Goal: Obtain resource: Download file/media

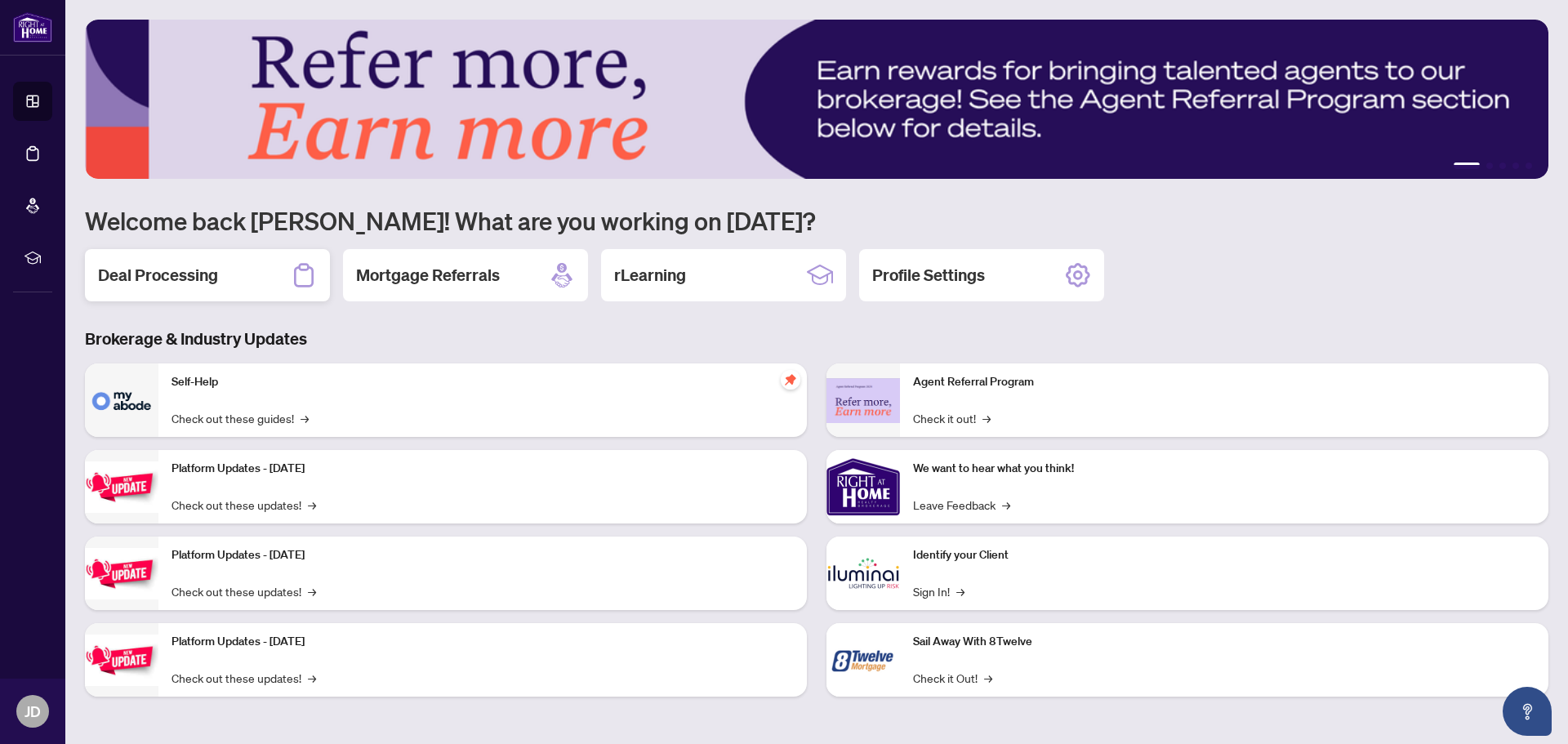
click at [199, 273] on h2 "Deal Processing" at bounding box center [159, 275] width 120 height 23
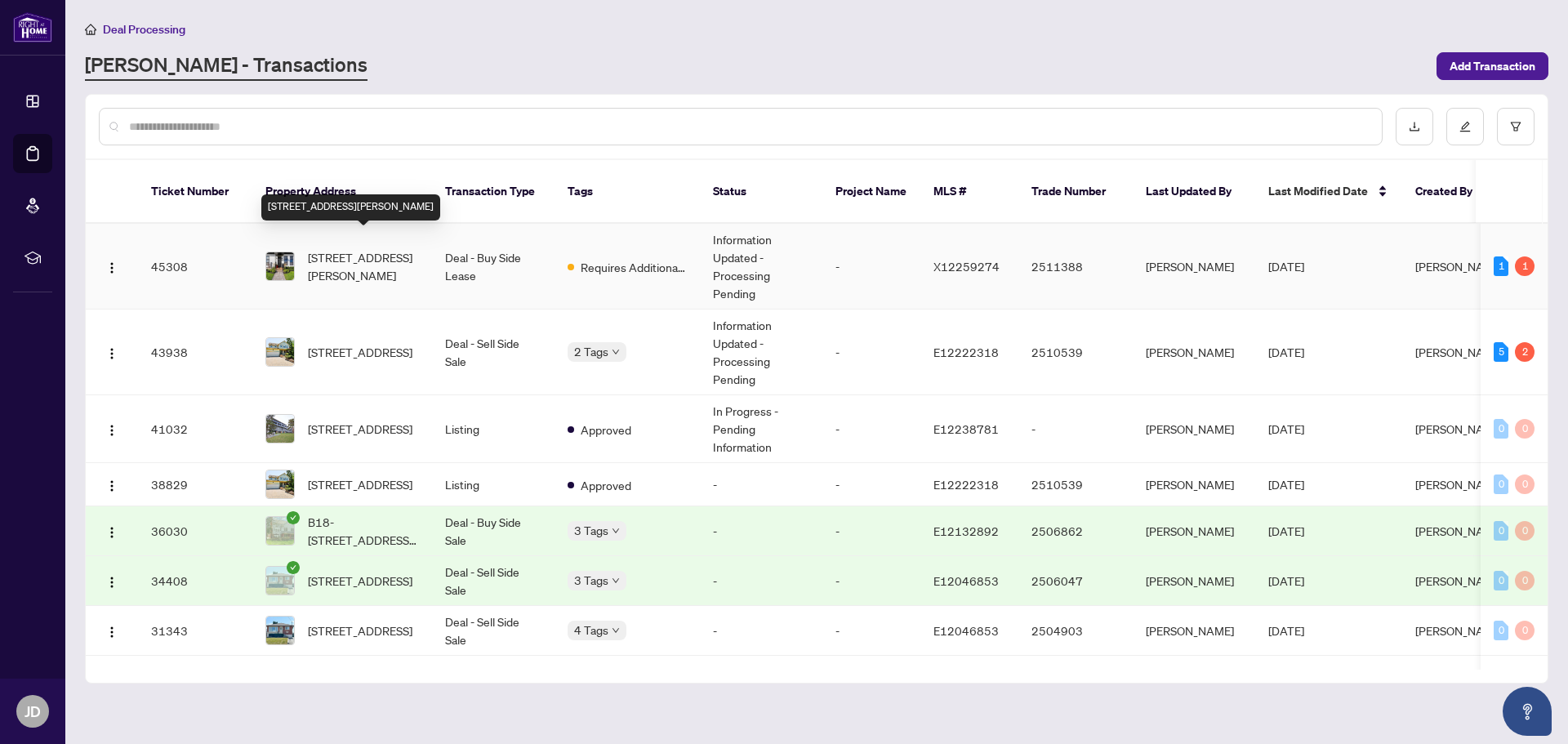
click at [336, 250] on span "[STREET_ADDRESS][PERSON_NAME]" at bounding box center [363, 266] width 111 height 36
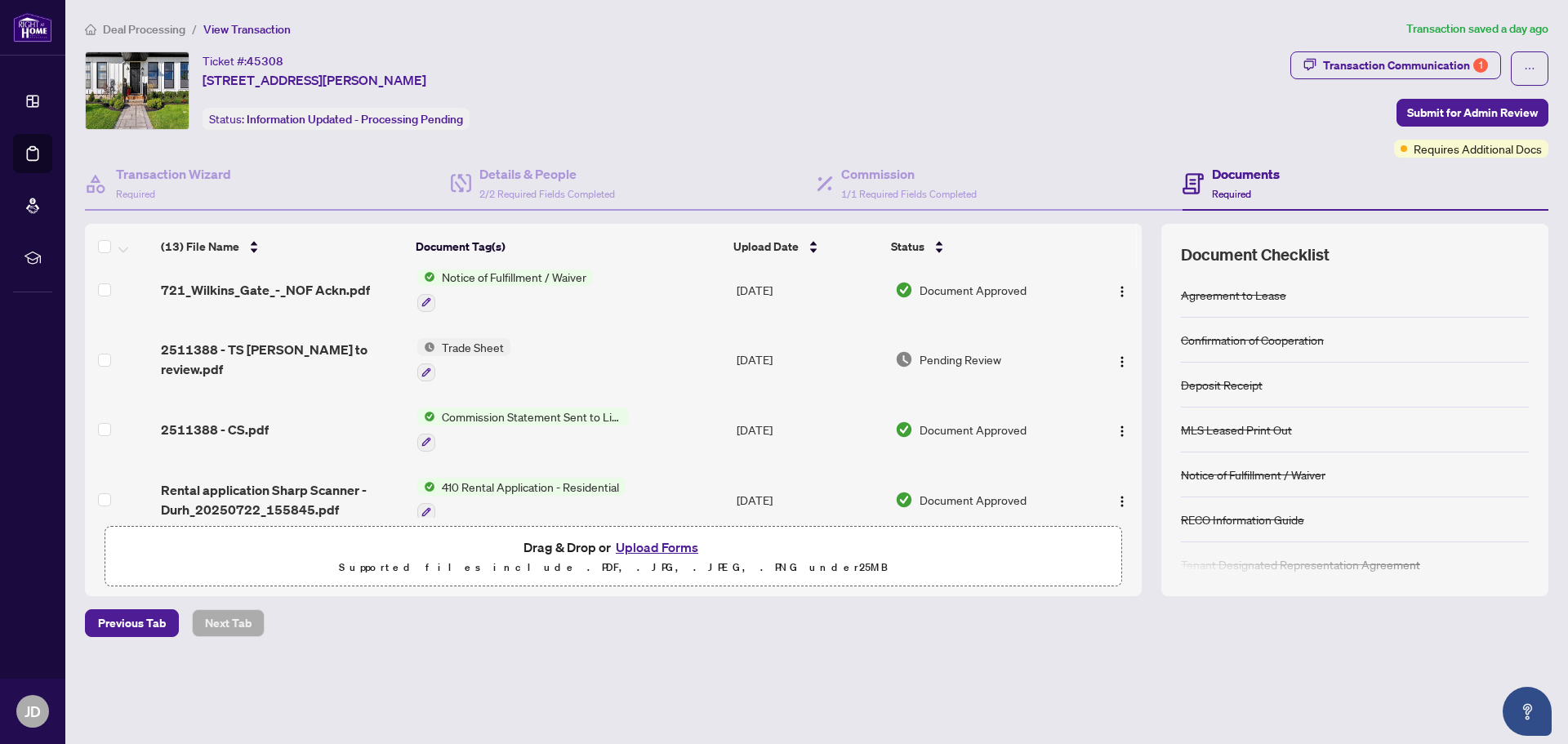
scroll to position [310, 0]
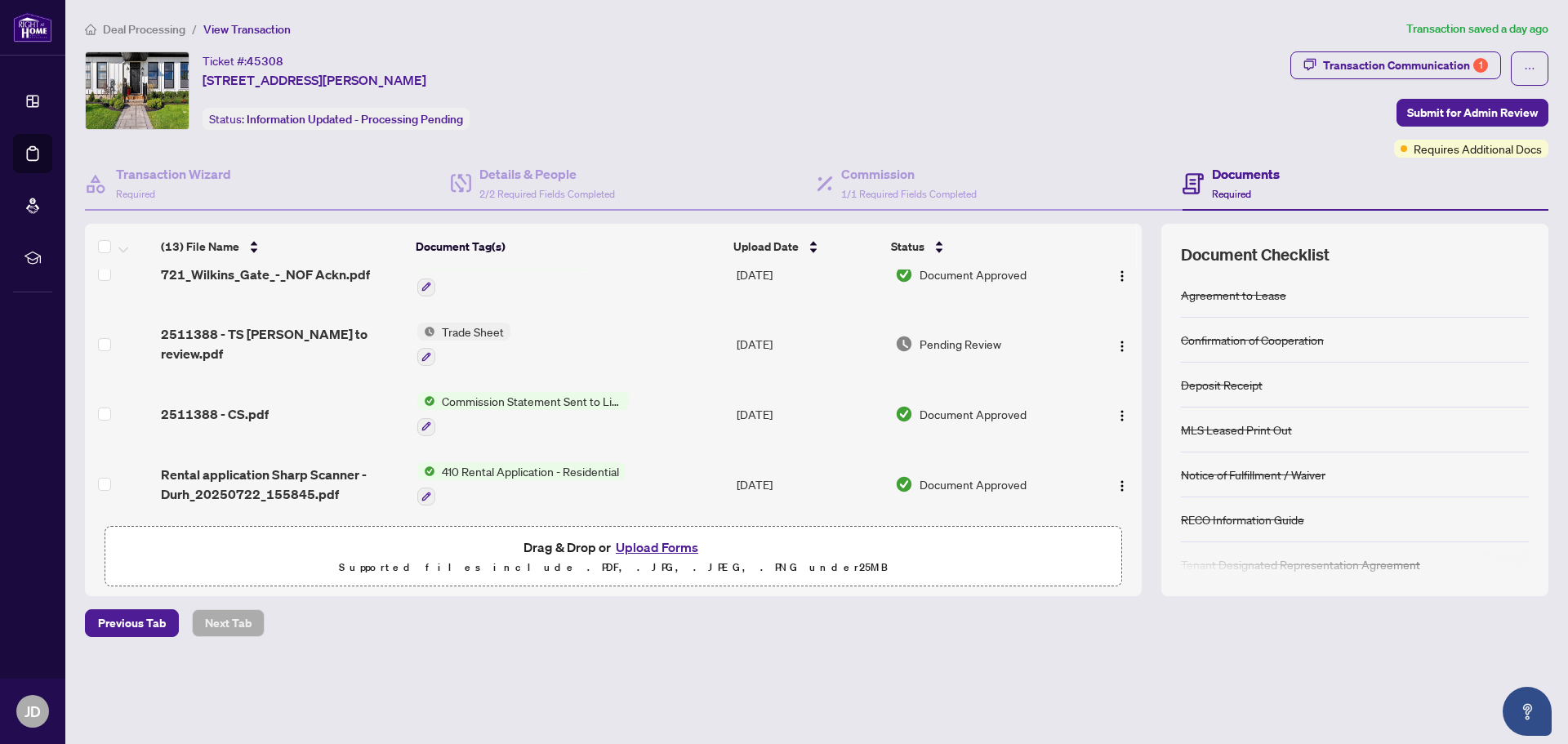
click at [438, 329] on span "Trade Sheet" at bounding box center [472, 331] width 75 height 18
click at [416, 410] on span "Trade Sheet" at bounding box center [427, 411] width 75 height 18
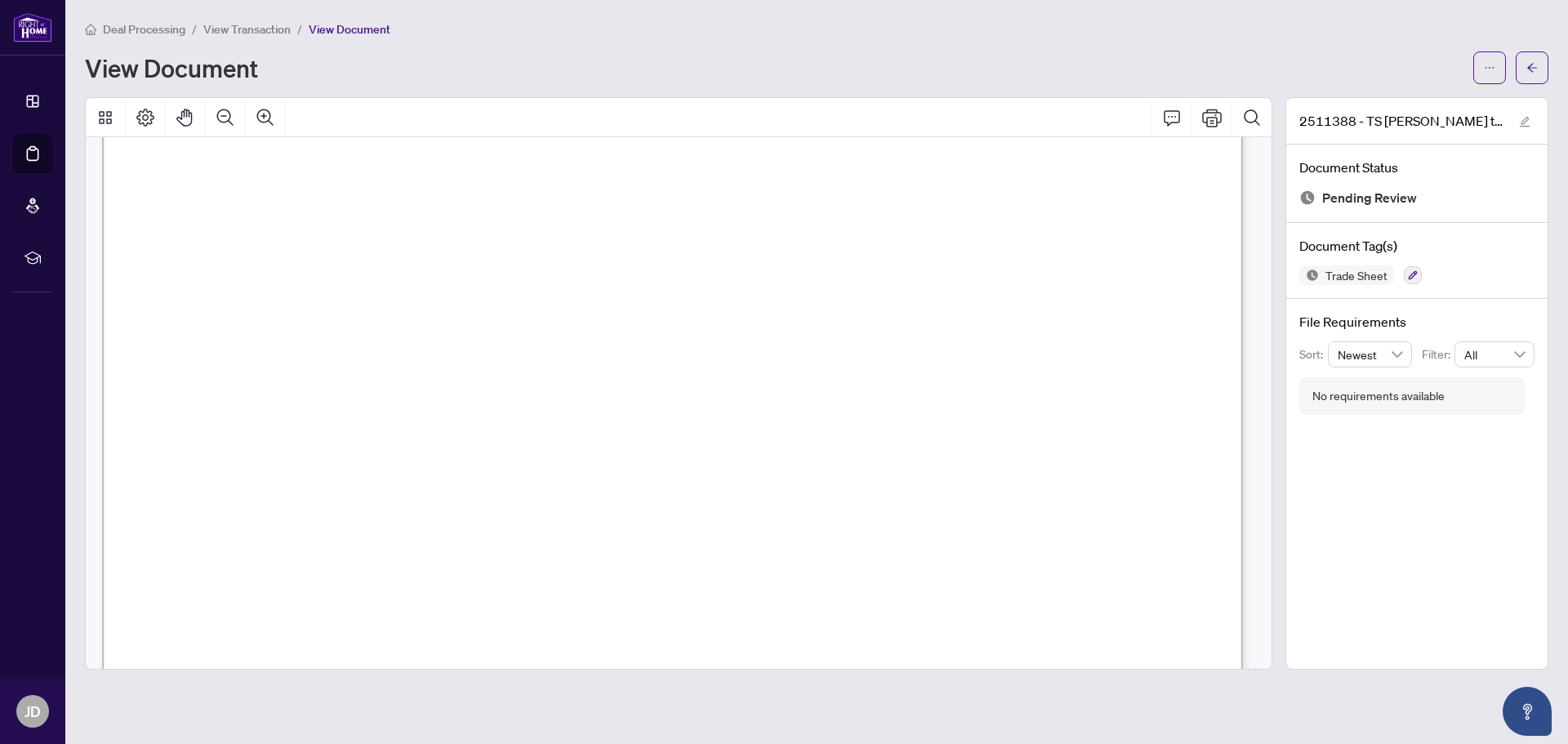
scroll to position [172, 0]
click at [1208, 114] on icon "Print" at bounding box center [1212, 117] width 20 height 20
